Goal: Task Accomplishment & Management: Manage account settings

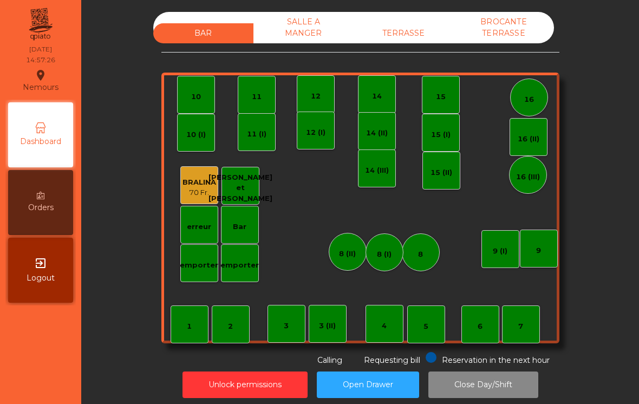
click at [402, 24] on div "TERRASSE" at bounding box center [403, 33] width 100 height 20
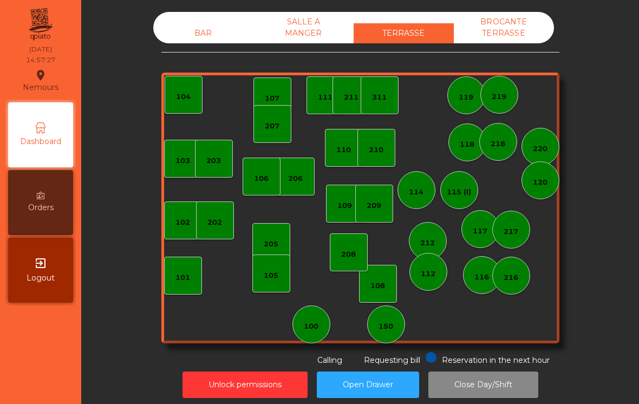
click at [212, 208] on div "202" at bounding box center [215, 220] width 38 height 38
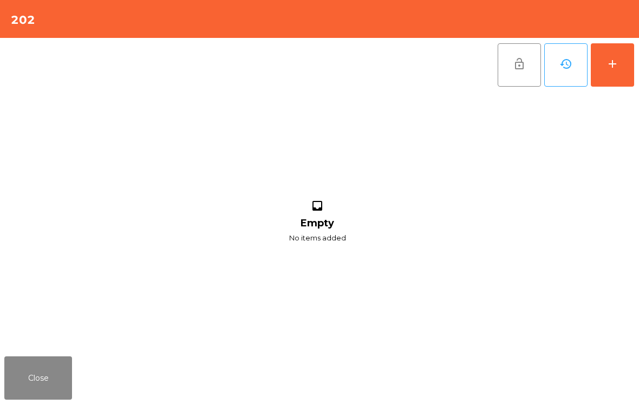
click at [618, 80] on button "add" at bounding box center [611, 64] width 43 height 43
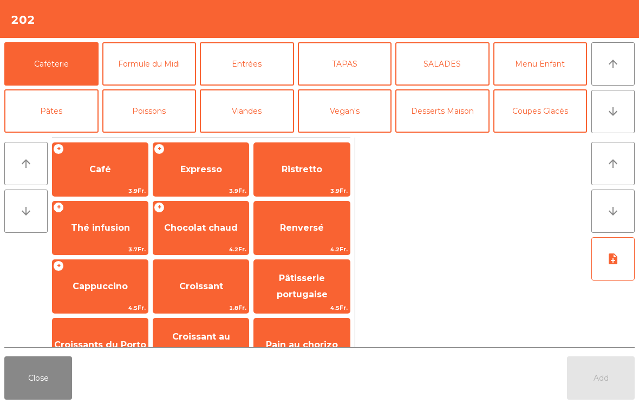
click at [199, 161] on span "Expresso" at bounding box center [200, 169] width 95 height 29
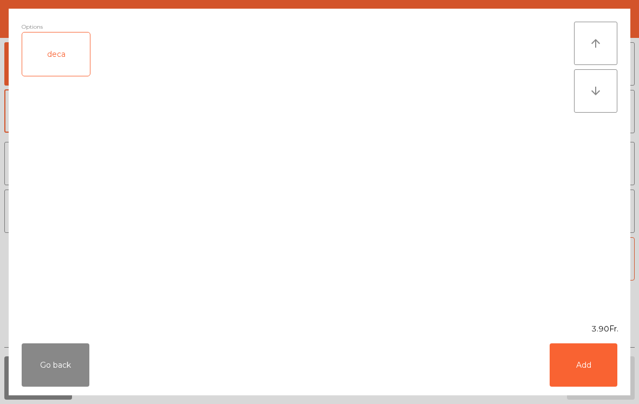
click at [597, 363] on button "Add" at bounding box center [583, 364] width 68 height 43
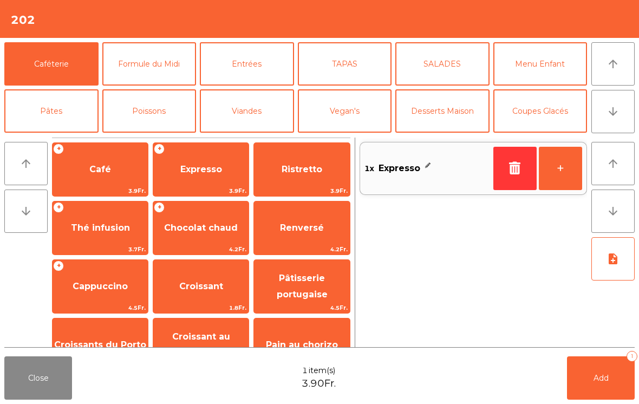
click at [563, 179] on button "+" at bounding box center [559, 168] width 43 height 43
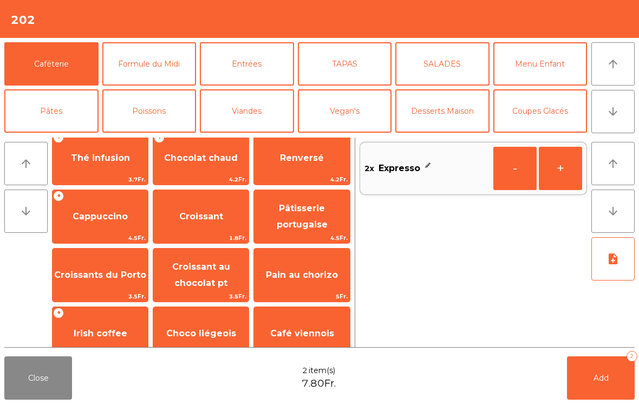
scroll to position [72, 0]
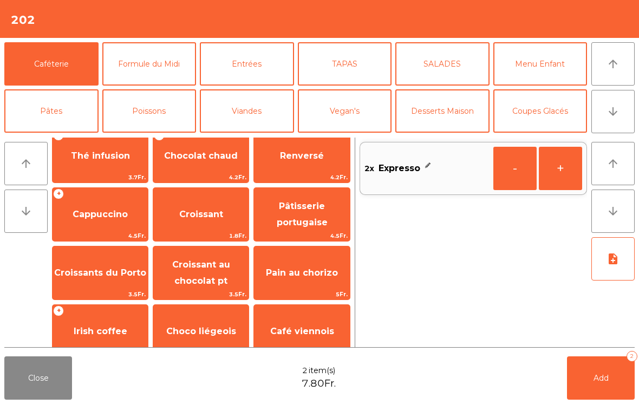
click at [99, 212] on span "Cappuccino" at bounding box center [100, 214] width 55 height 10
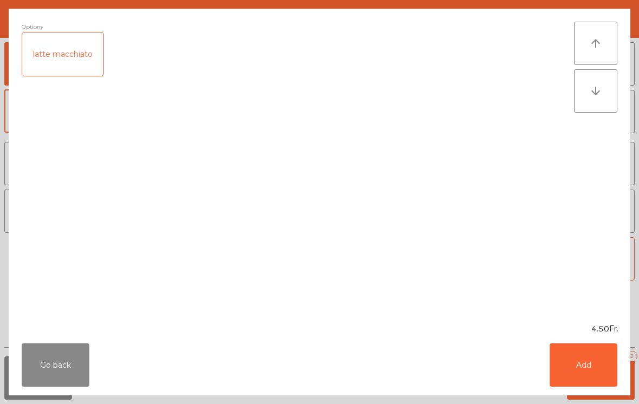
click at [589, 376] on button "Add" at bounding box center [583, 364] width 68 height 43
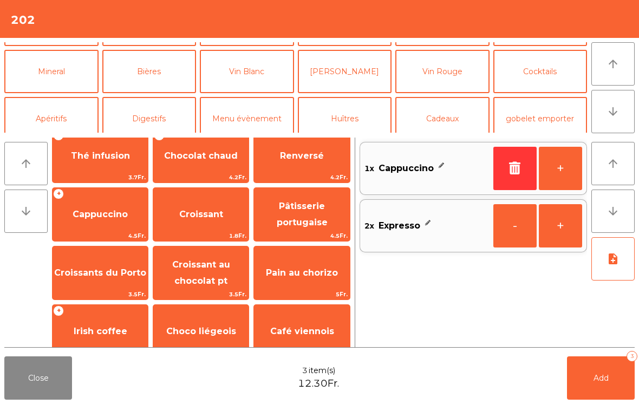
scroll to position [88, 0]
click at [61, 117] on button "Apéritifs" at bounding box center [51, 117] width 94 height 43
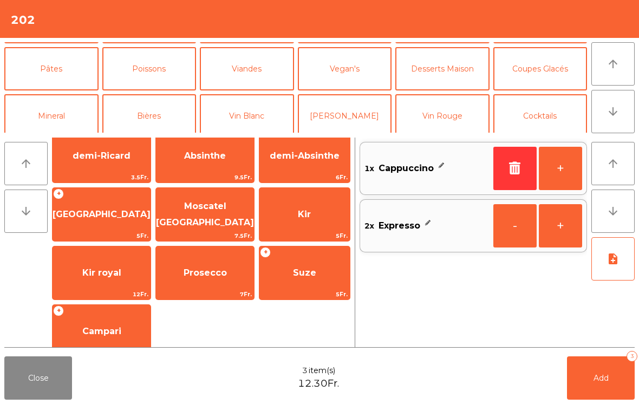
scroll to position [40, 0]
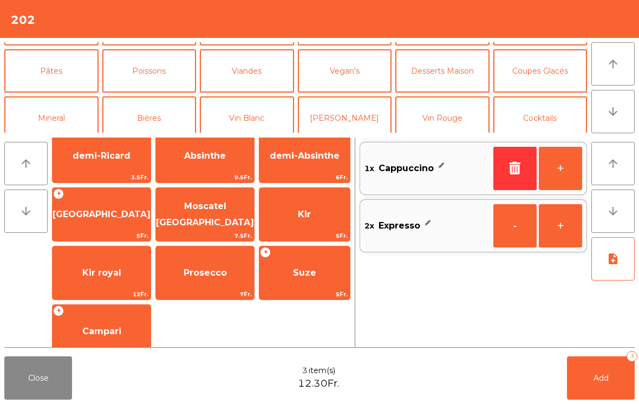
click at [50, 116] on button "Mineral" at bounding box center [51, 117] width 94 height 43
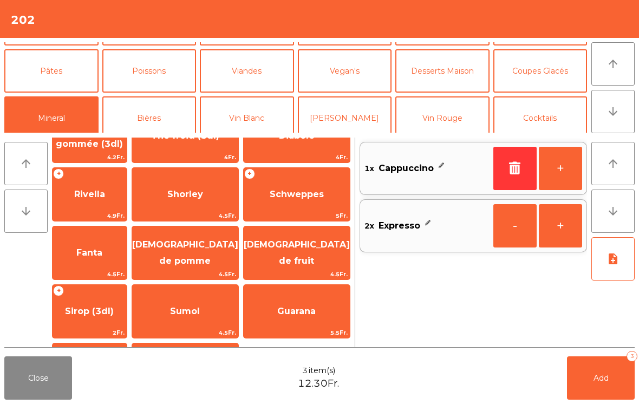
scroll to position [210, 0]
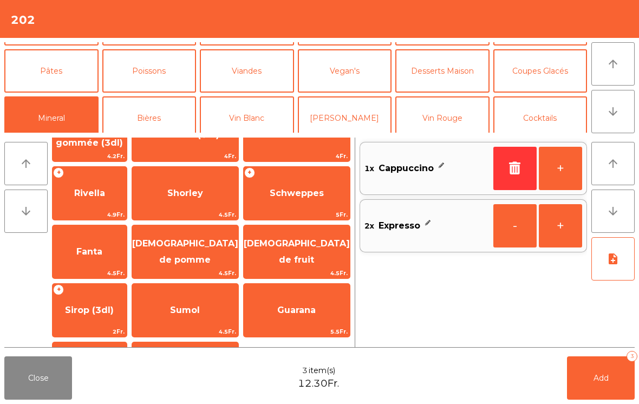
click at [206, 258] on span "[DEMOGRAPHIC_DATA] de pomme" at bounding box center [185, 252] width 106 height 46
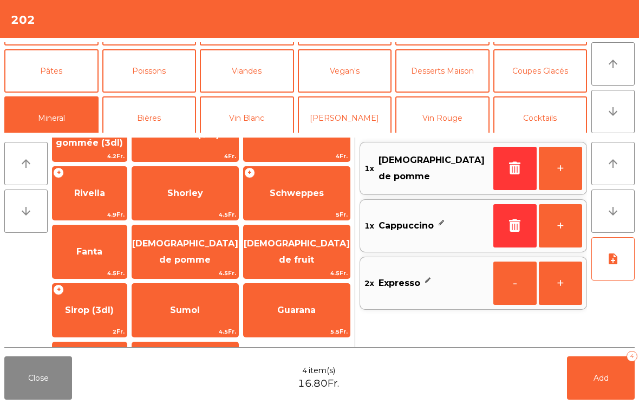
click at [200, 259] on span "[DEMOGRAPHIC_DATA] de pomme" at bounding box center [185, 252] width 106 height 46
click at [510, 169] on button "-" at bounding box center [514, 168] width 43 height 43
click at [602, 373] on span "Add" at bounding box center [600, 378] width 15 height 10
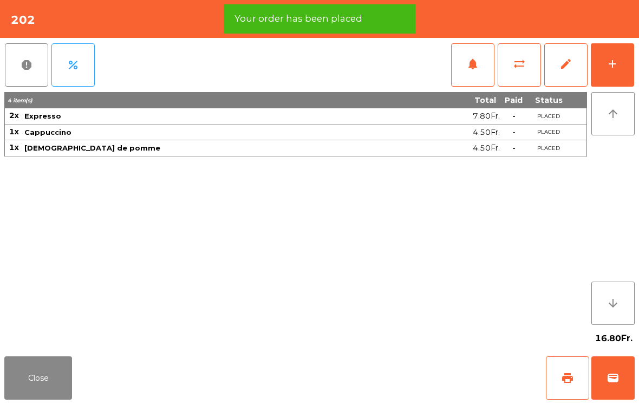
click at [563, 385] on button "print" at bounding box center [566, 377] width 43 height 43
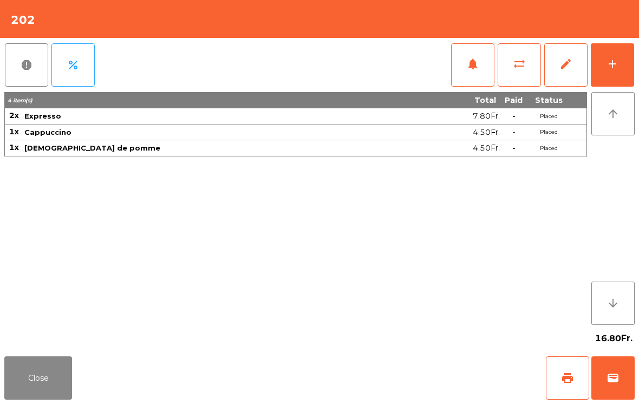
click at [613, 369] on button "wallet" at bounding box center [612, 377] width 43 height 43
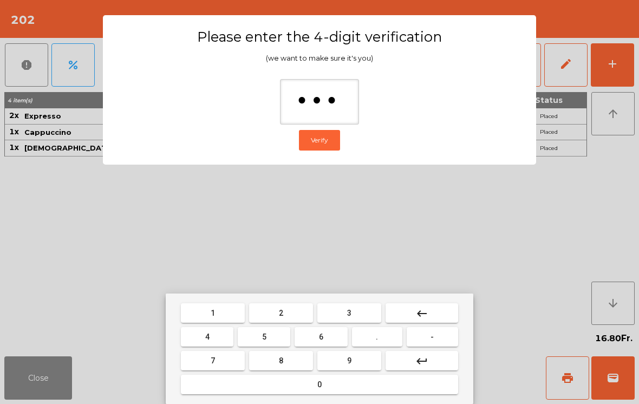
type input "****"
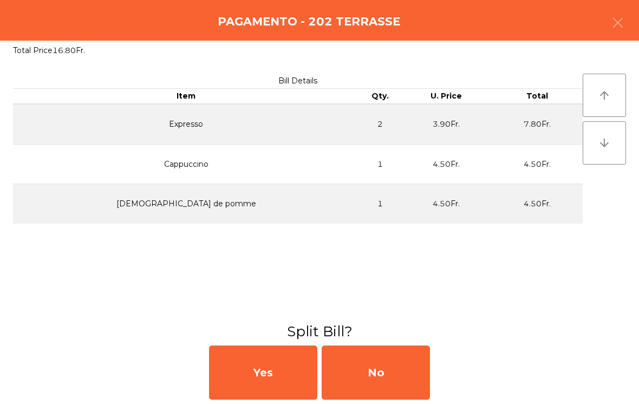
click at [393, 375] on div "No" at bounding box center [375, 372] width 108 height 54
click at [390, 367] on div "No" at bounding box center [375, 372] width 108 height 54
click at [393, 364] on div "No" at bounding box center [375, 372] width 108 height 54
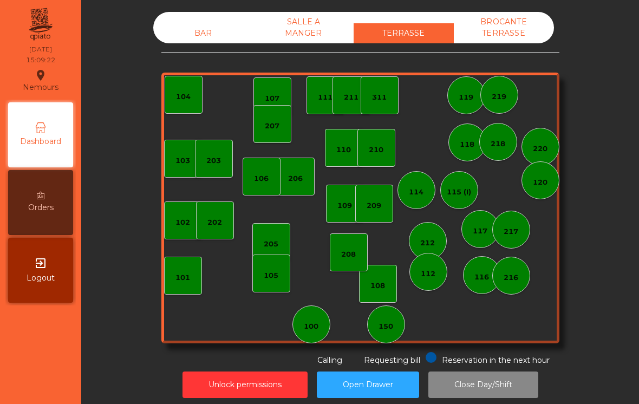
click at [272, 238] on div "205" at bounding box center [271, 241] width 15 height 15
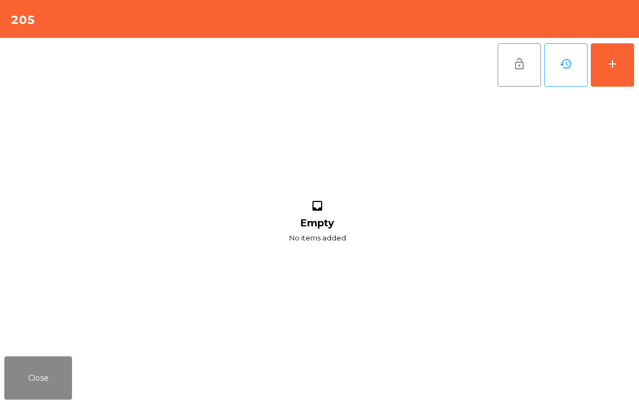
click at [622, 70] on button "add" at bounding box center [611, 64] width 43 height 43
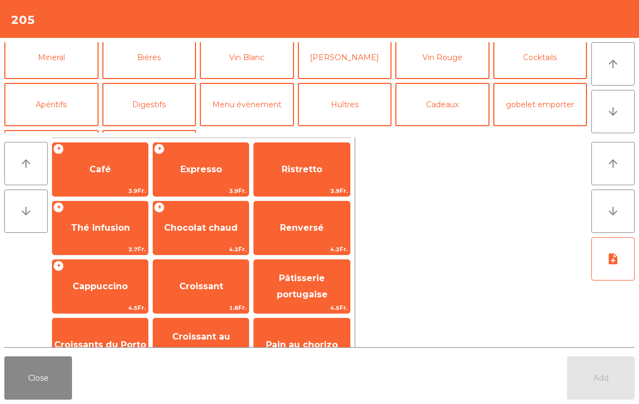
scroll to position [107, 0]
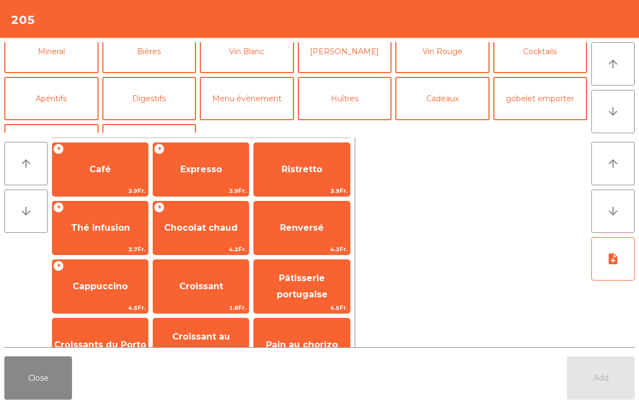
click at [254, 47] on button "Vin Blanc" at bounding box center [247, 51] width 94 height 43
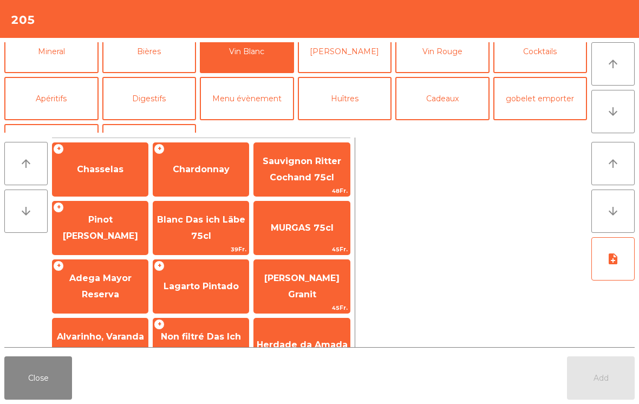
click at [110, 170] on span "Chasselas" at bounding box center [100, 169] width 47 height 10
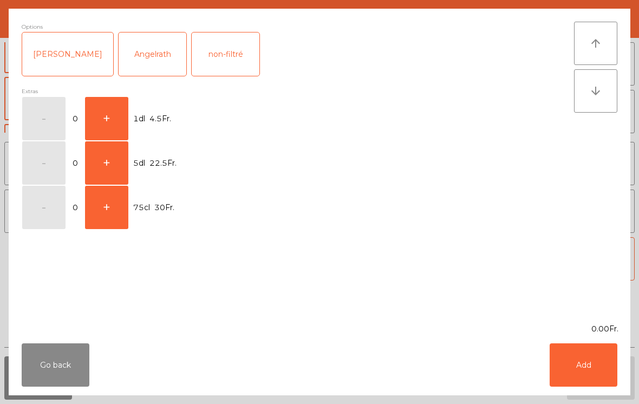
click at [106, 104] on button "+" at bounding box center [106, 118] width 43 height 43
click at [587, 367] on button "Add" at bounding box center [583, 364] width 68 height 43
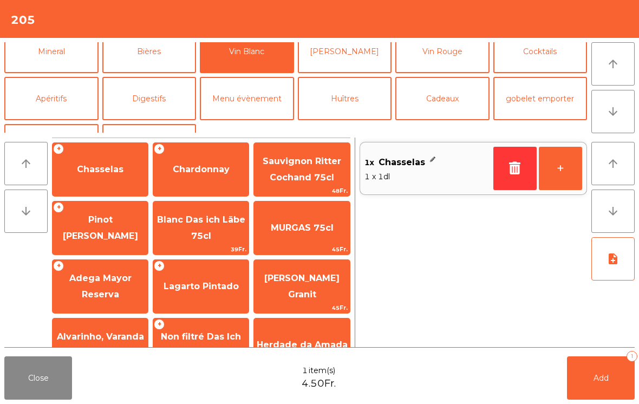
click at [61, 91] on button "Apéritifs" at bounding box center [51, 98] width 94 height 43
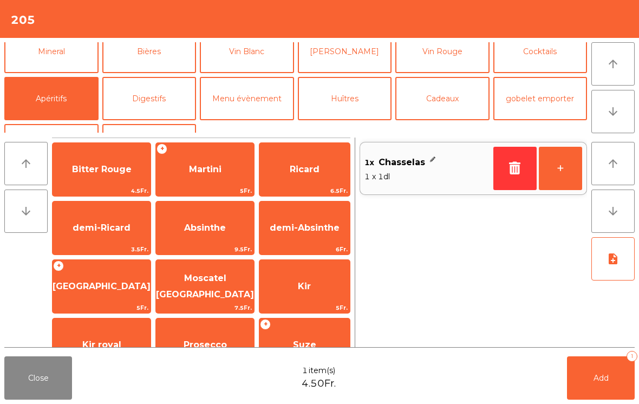
click at [30, 90] on button "Apéritifs" at bounding box center [51, 98] width 94 height 43
click at [310, 171] on span "Ricard" at bounding box center [305, 169] width 30 height 10
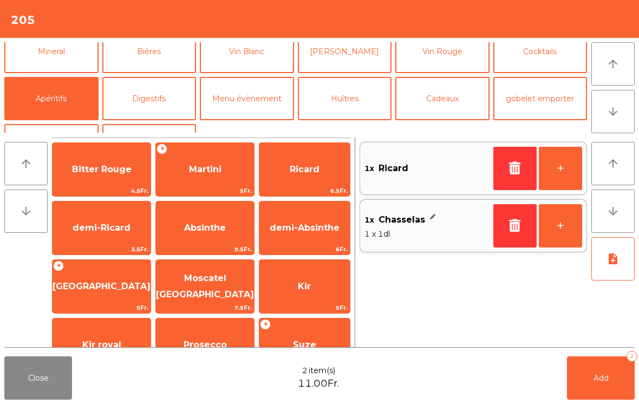
click at [601, 374] on span "Add" at bounding box center [600, 378] width 15 height 10
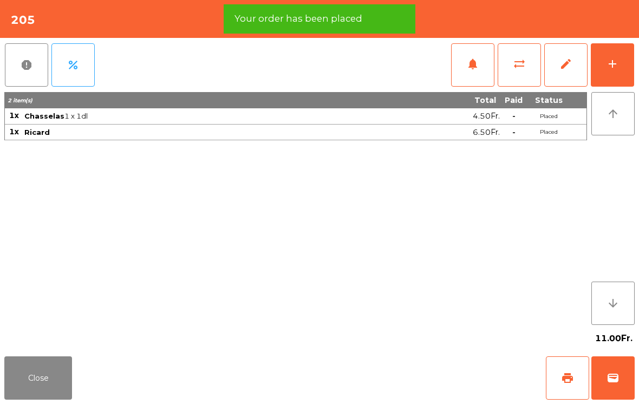
click at [565, 382] on span "print" at bounding box center [567, 377] width 13 height 13
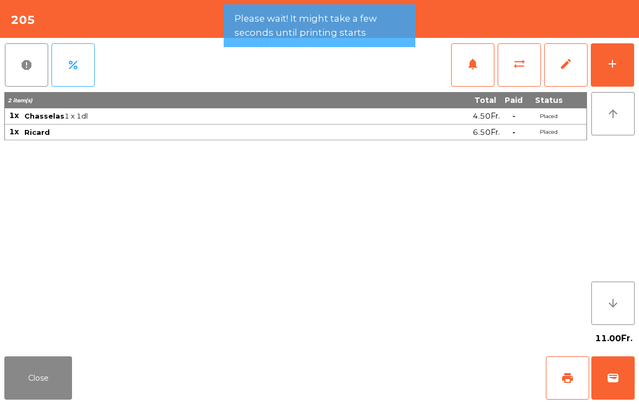
click at [614, 374] on span "wallet" at bounding box center [612, 377] width 13 height 13
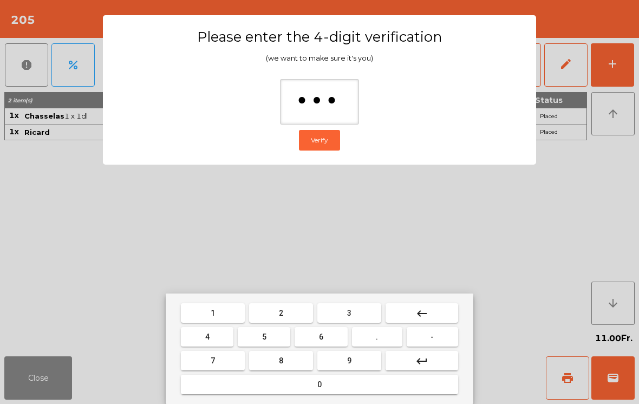
type input "****"
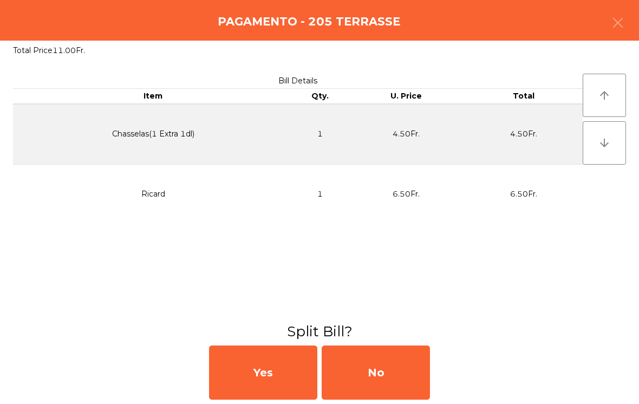
click at [377, 370] on div "No" at bounding box center [375, 372] width 108 height 54
click at [358, 370] on div "No" at bounding box center [375, 372] width 108 height 54
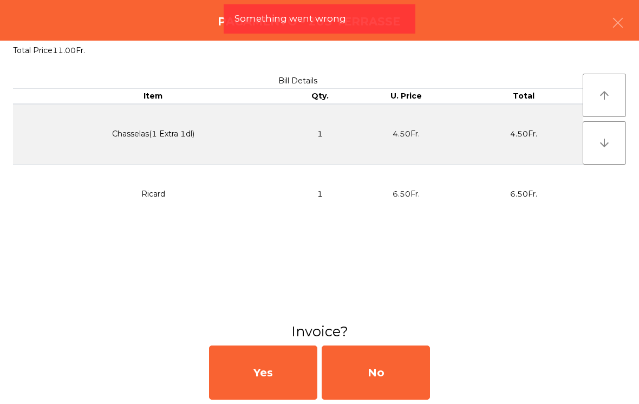
click at [382, 371] on button "Open Drawer" at bounding box center [368, 384] width 102 height 27
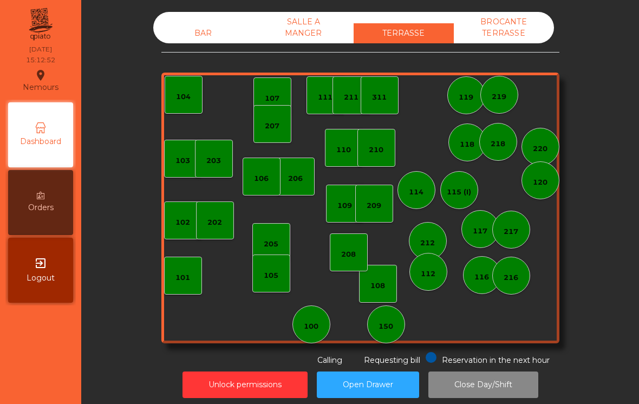
click at [193, 27] on div "BAR" at bounding box center [203, 33] width 100 height 20
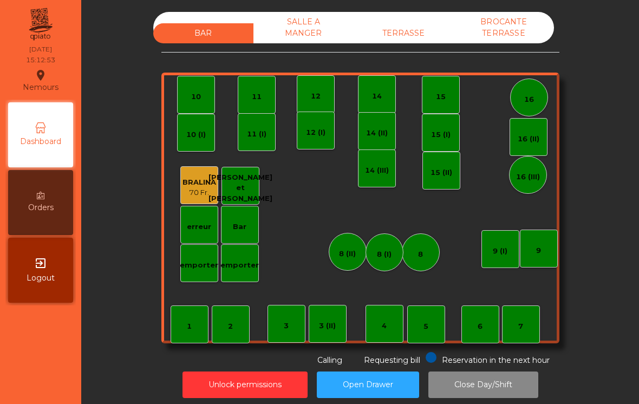
click at [406, 35] on div "TERRASSE" at bounding box center [403, 33] width 100 height 20
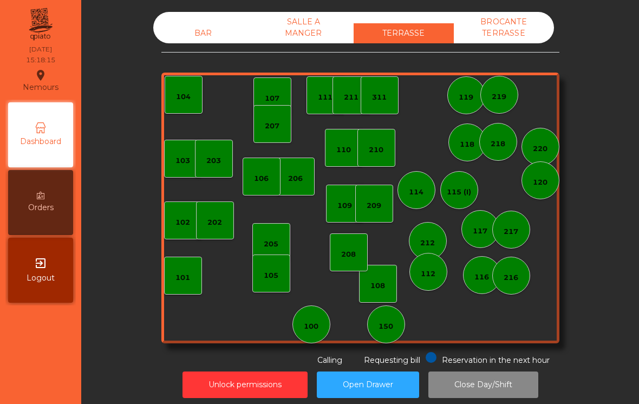
click at [209, 29] on div "BAR" at bounding box center [203, 33] width 100 height 20
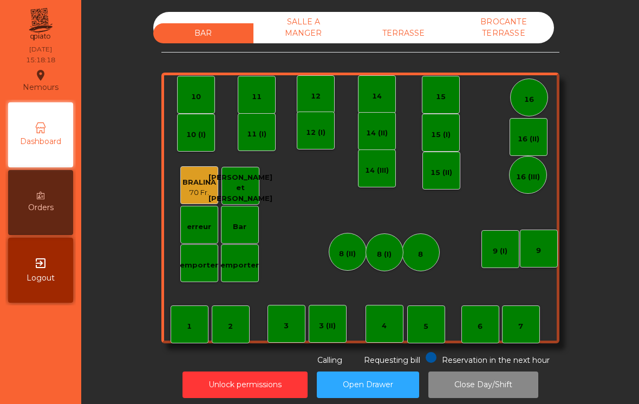
click at [241, 226] on div "Bar" at bounding box center [240, 226] width 14 height 11
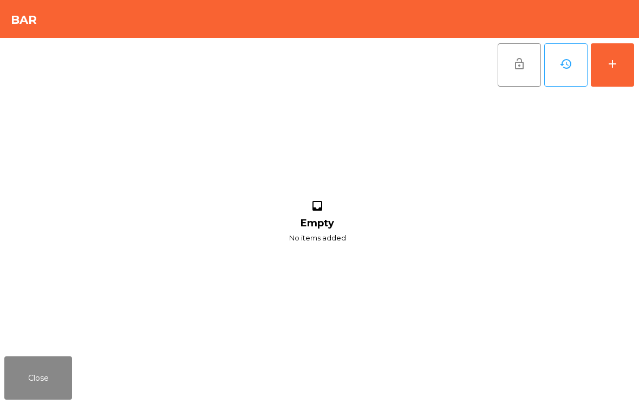
click at [622, 52] on button "add" at bounding box center [611, 64] width 43 height 43
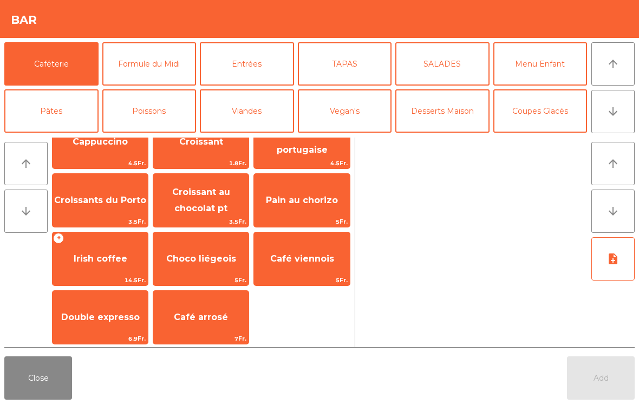
scroll to position [146, 0]
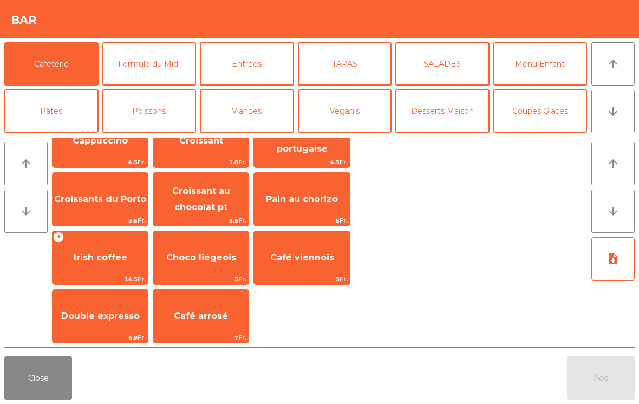
click at [206, 197] on span "Croissant au chocolat pt" at bounding box center [200, 199] width 95 height 46
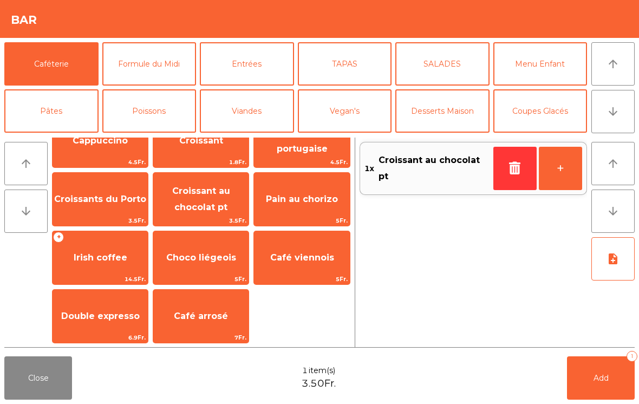
click at [593, 377] on span "Add" at bounding box center [600, 378] width 15 height 10
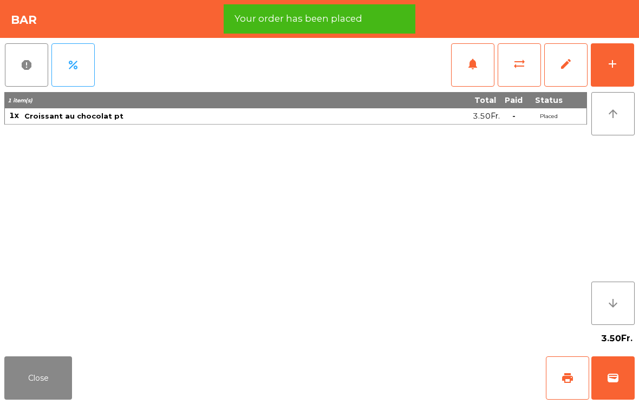
click at [577, 388] on button "print" at bounding box center [566, 377] width 43 height 43
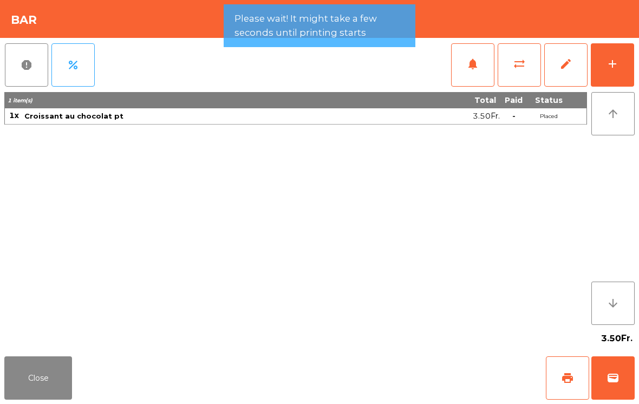
click at [617, 371] on span "wallet" at bounding box center [612, 377] width 13 height 13
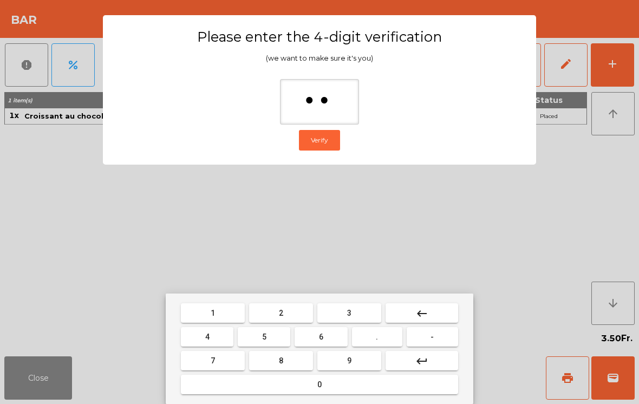
type input "***"
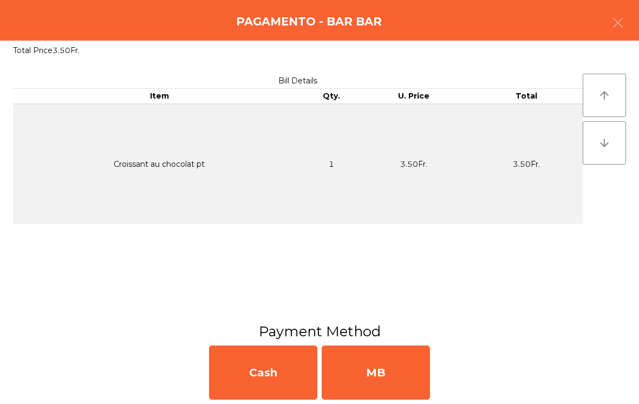
click at [364, 364] on div "MB" at bounding box center [375, 372] width 108 height 54
click at [383, 366] on div "No" at bounding box center [375, 372] width 108 height 54
click at [386, 354] on div "No" at bounding box center [375, 372] width 108 height 54
